Goal: Task Accomplishment & Management: Manage account settings

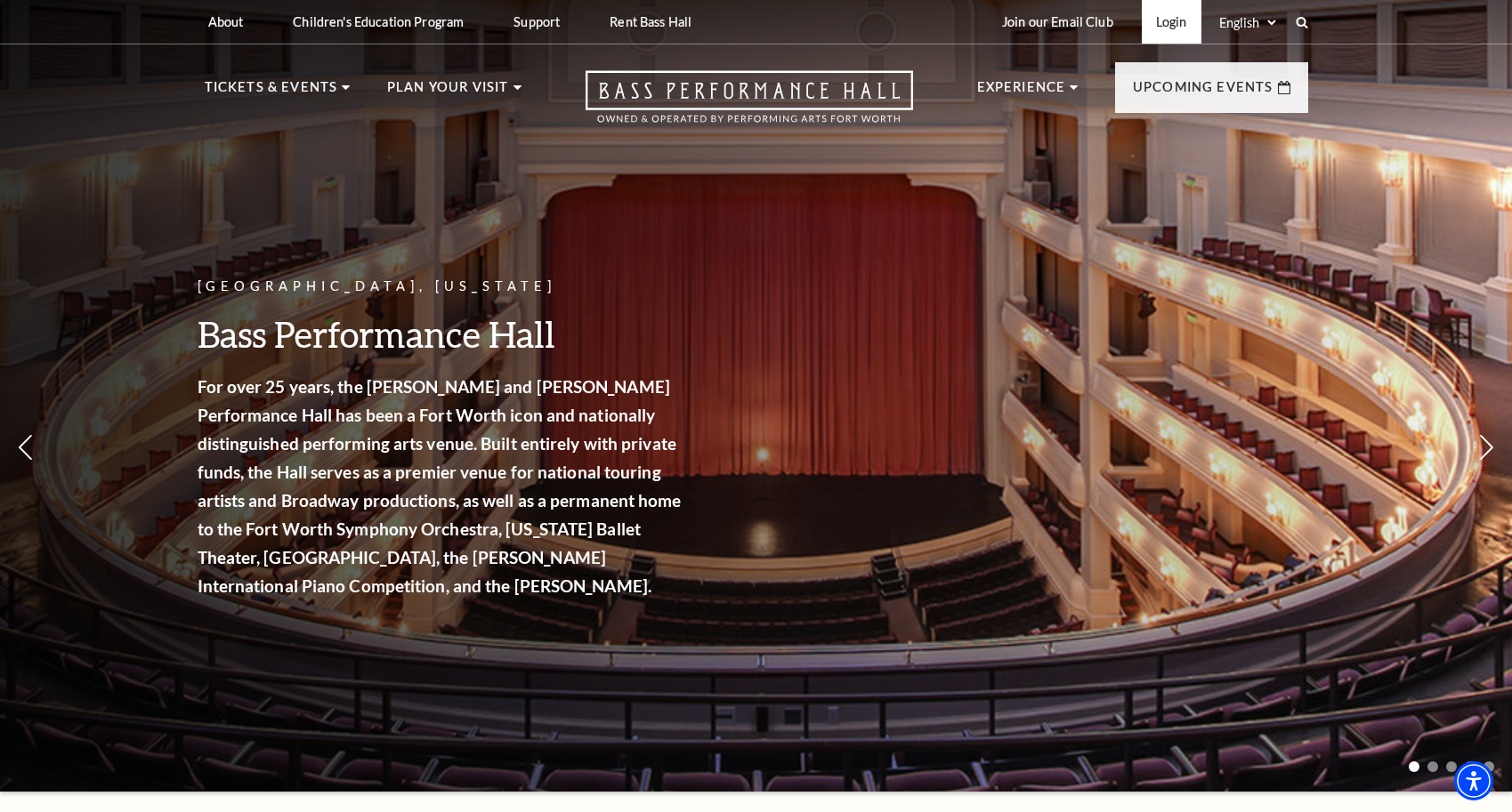
click at [1162, 22] on link "Login" at bounding box center [1172, 22] width 59 height 44
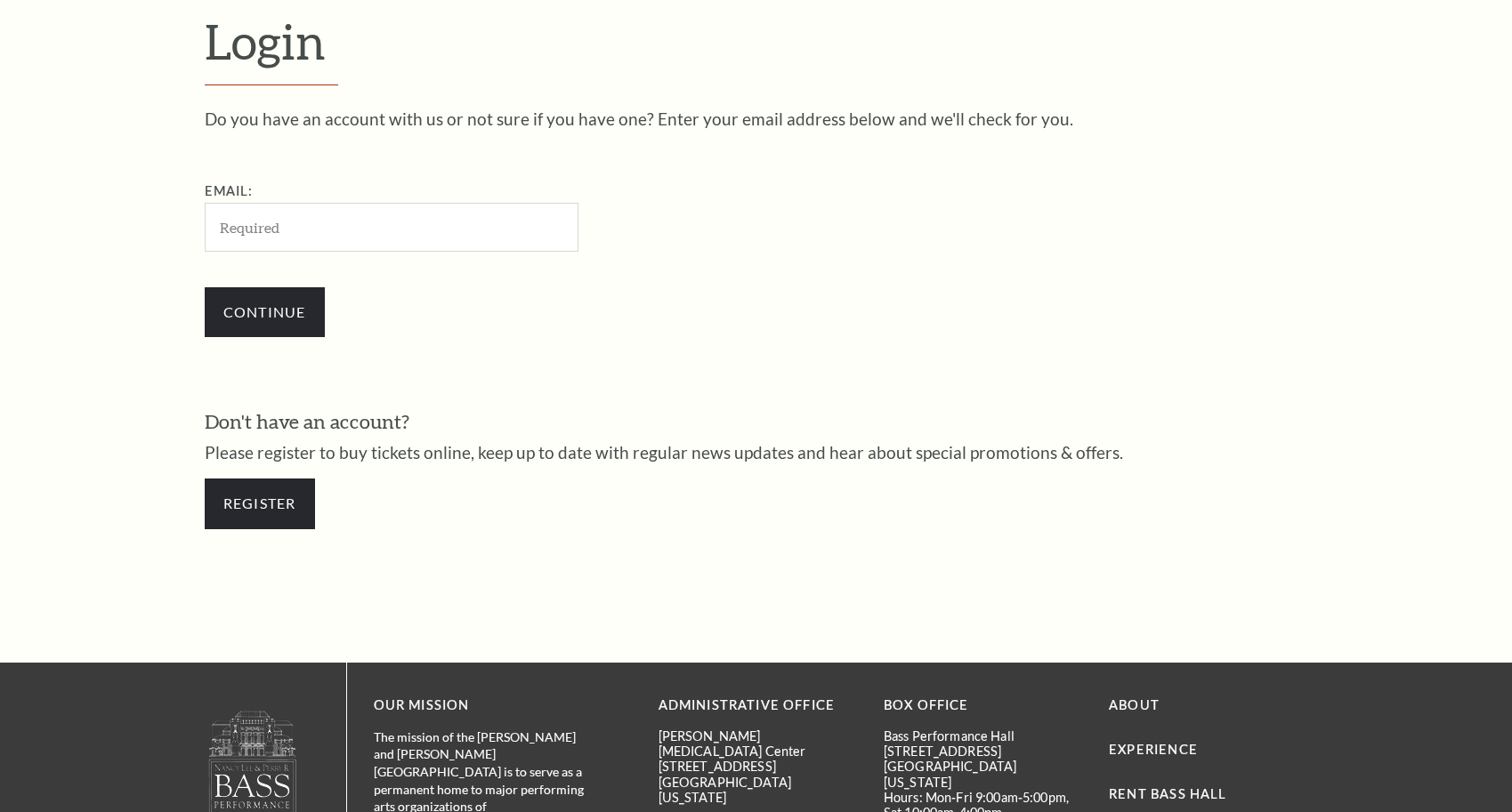
scroll to position [558, 0]
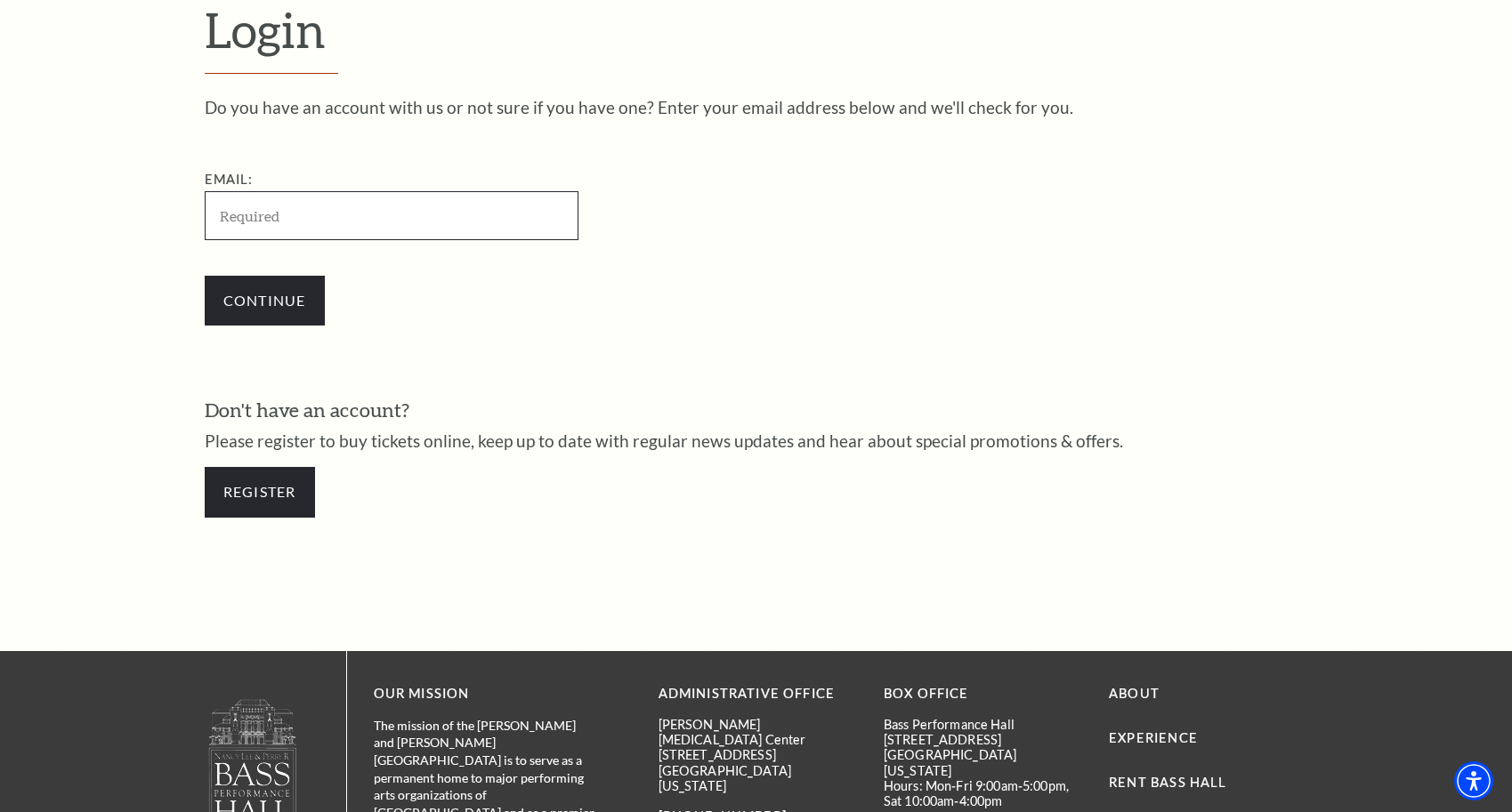
type input "cdhudman@me.com"
click at [264, 297] on input "Continue" at bounding box center [265, 300] width 120 height 49
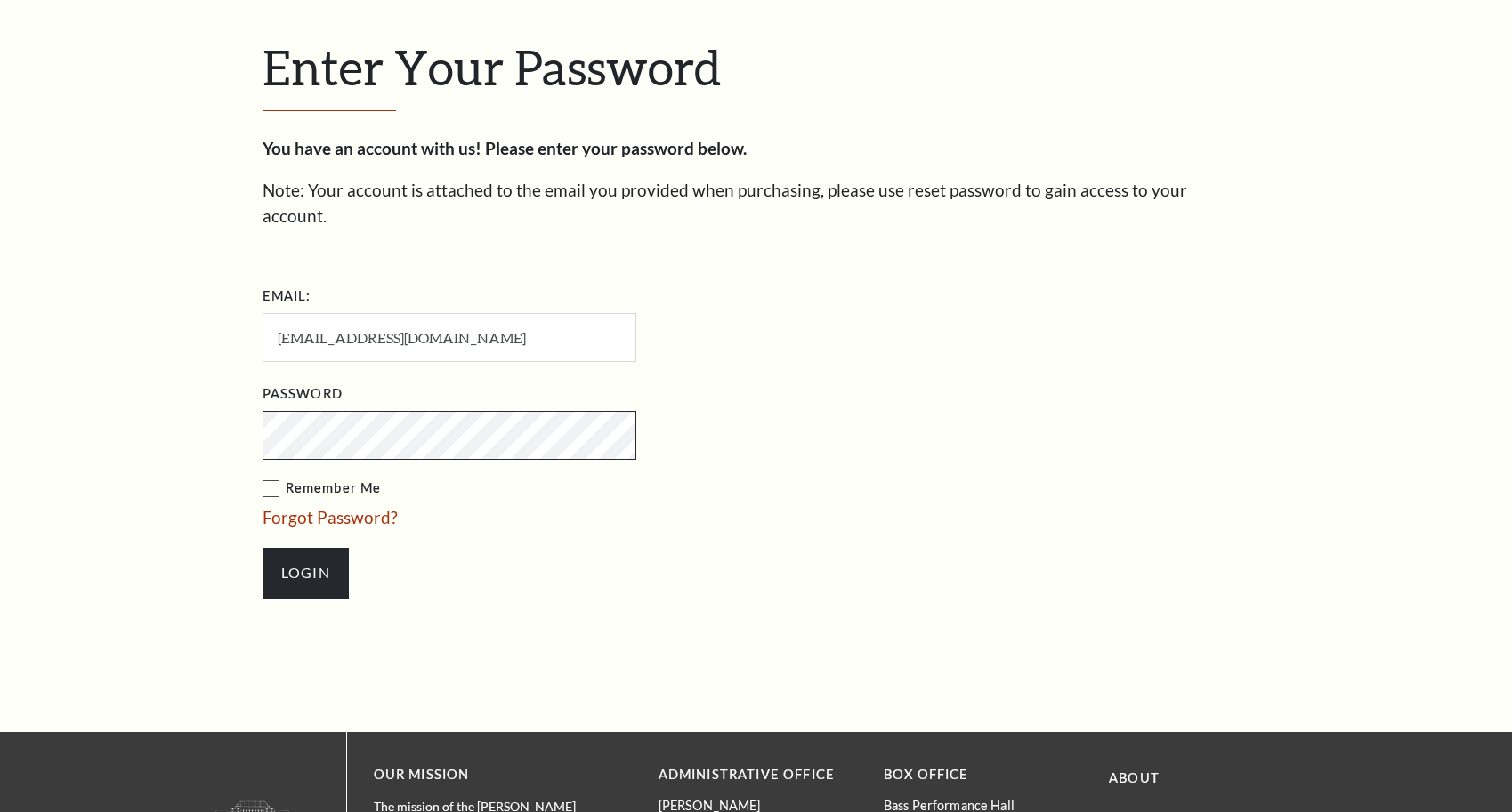
click at [293, 324] on div "Search Enter Your Password You have an account with us! Please enter your passw…" at bounding box center [756, 358] width 1512 height 1778
click at [305, 548] on input "Login" at bounding box center [305, 572] width 86 height 49
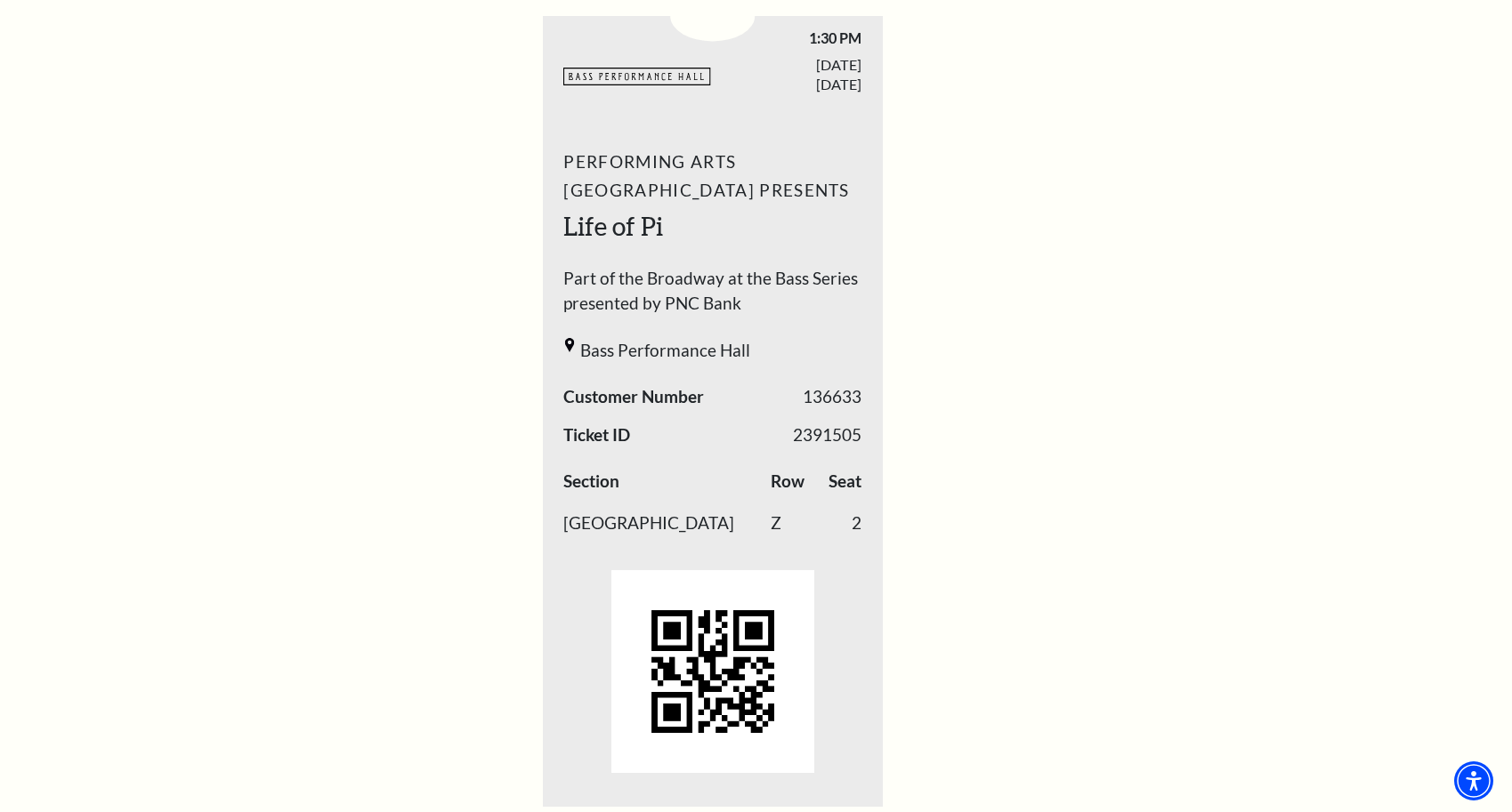
scroll to position [718, 0]
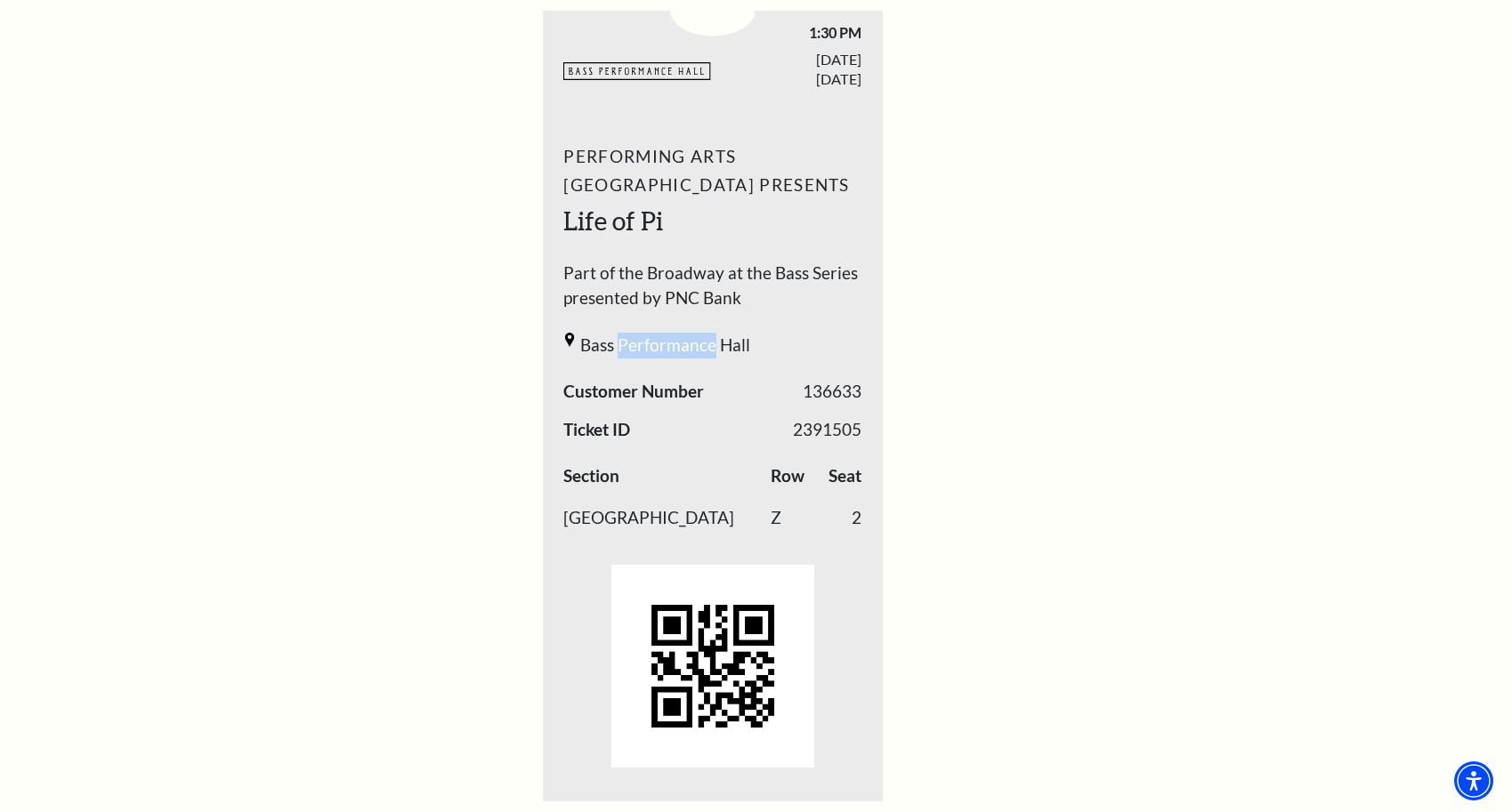
copy span "Performance"
click at [804, 552] on div "1 / 1" at bounding box center [712, 666] width 298 height 229
click at [968, 346] on ul "BASSHALL LOGO 1:30 PM [DATE] Life of Pi" at bounding box center [900, 384] width 716 height 834
click at [930, 380] on ul "BASSHALL LOGO 1:30 PM [DATE] Life of Pi" at bounding box center [900, 384] width 716 height 834
click at [767, 376] on div "Performing Arts Fort Worth Presents Life of Pi Part of the Broadway at the Bass…" at bounding box center [712, 462] width 340 height 663
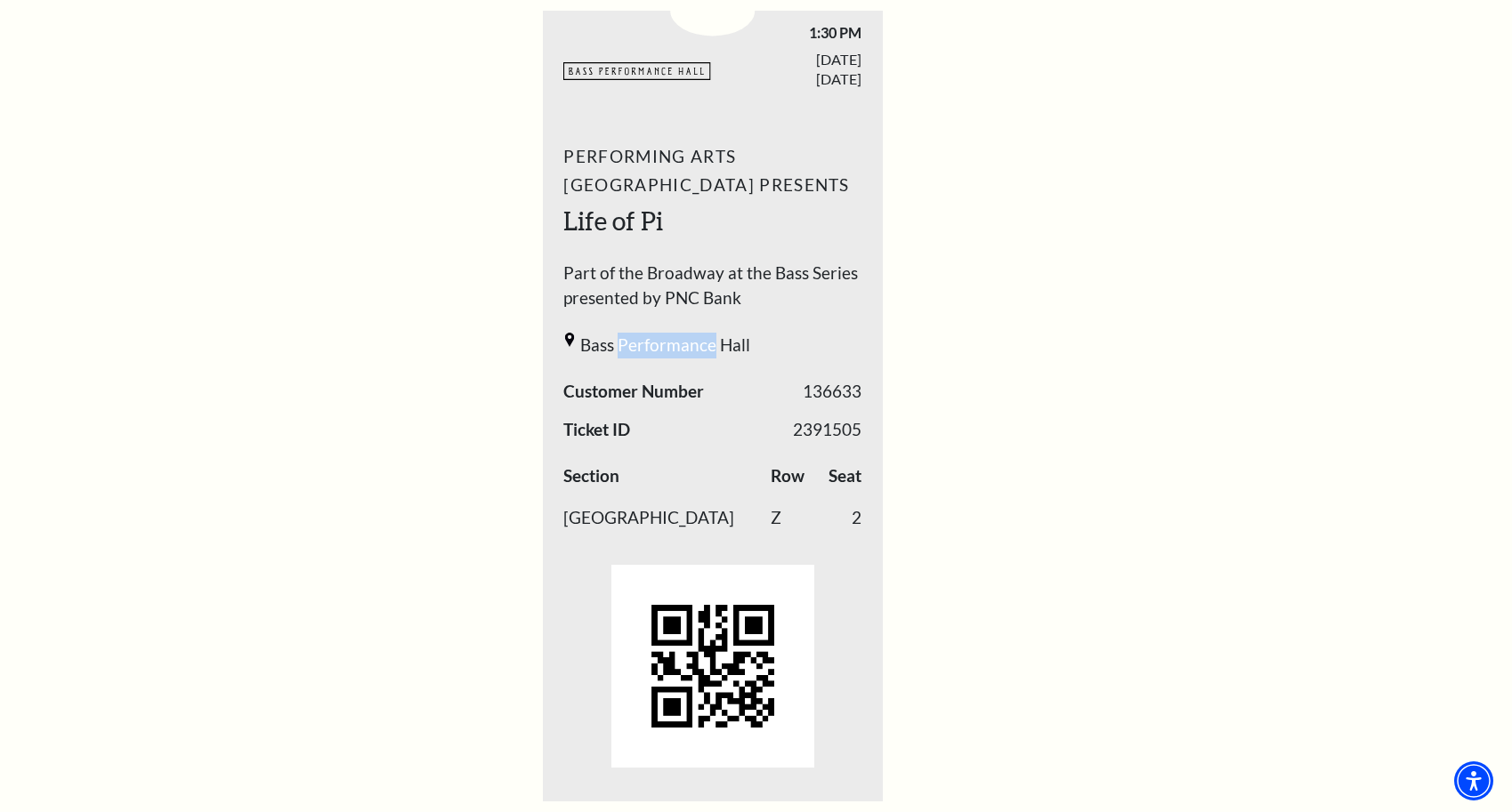
click at [724, 333] on span "Bass Performance Hall" at bounding box center [665, 346] width 170 height 26
click at [720, 333] on span "Bass Performance Hall" at bounding box center [665, 346] width 170 height 26
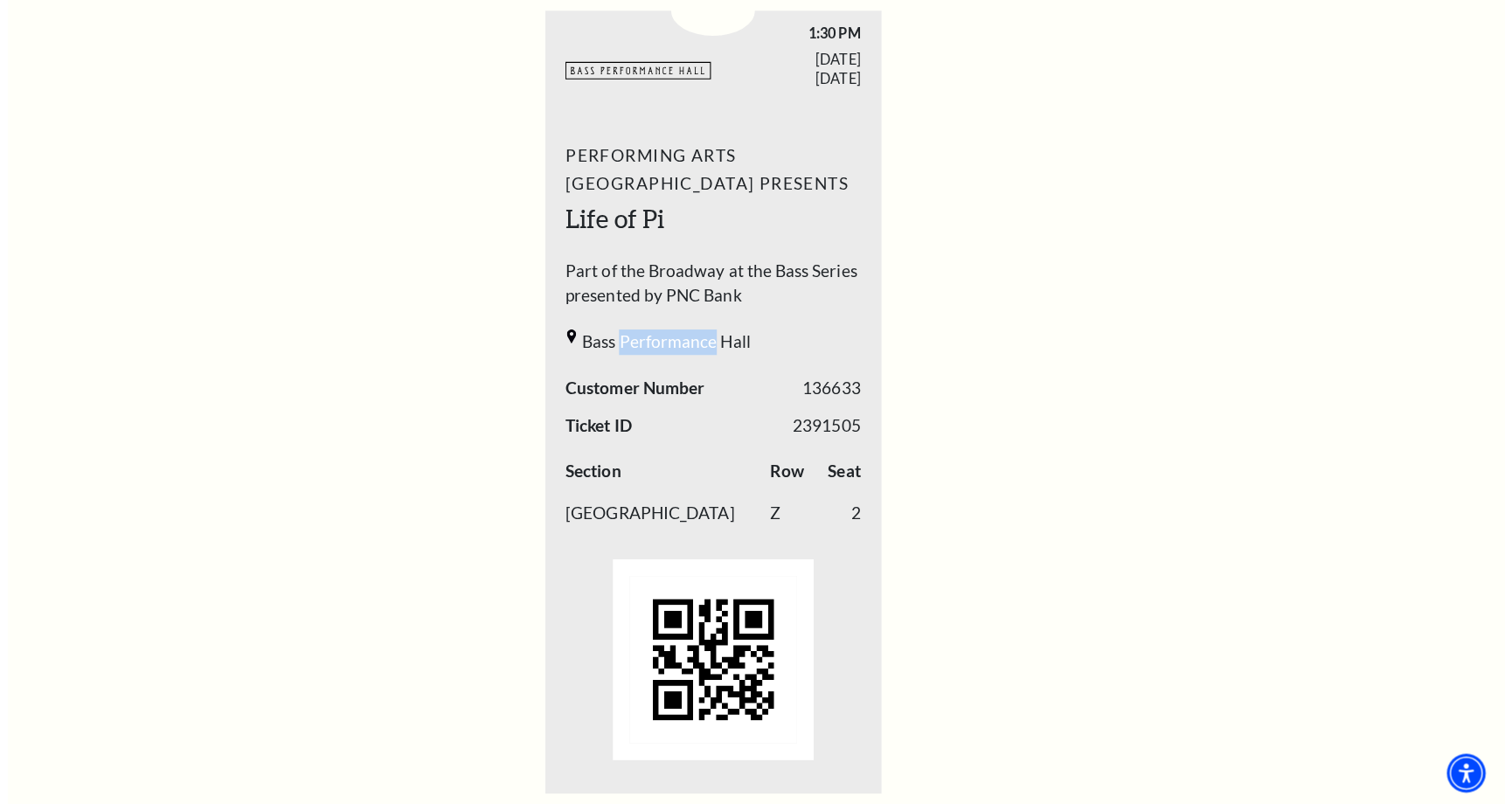
scroll to position [702, 0]
